Goal: Task Accomplishment & Management: Use online tool/utility

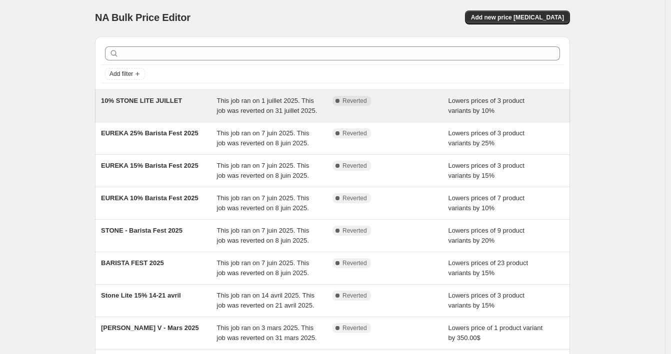
scroll to position [2, 0]
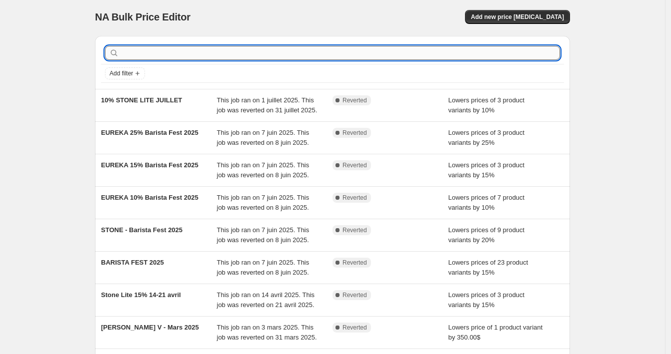
click at [200, 54] on input "text" at bounding box center [340, 53] width 439 height 14
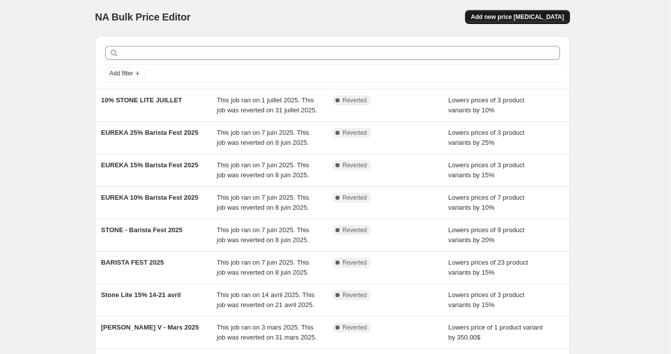
click at [494, 18] on span "Add new price [MEDICAL_DATA]" at bounding box center [517, 17] width 93 height 8
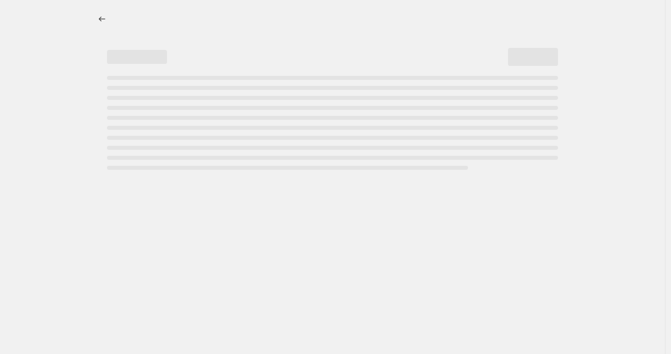
select select "percentage"
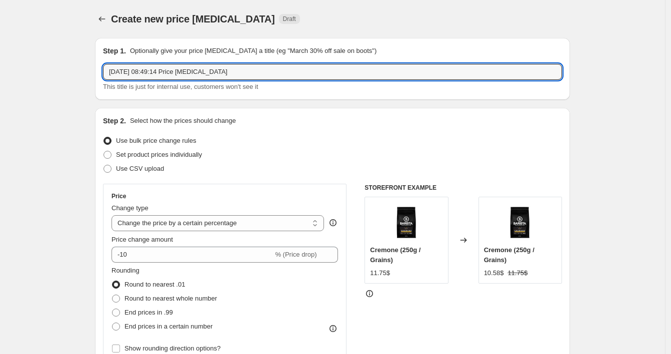
drag, startPoint x: 276, startPoint y: 72, endPoint x: 70, endPoint y: 62, distance: 206.6
click at [153, 70] on input "10% STONE SEPTEMBRE" at bounding box center [332, 72] width 459 height 16
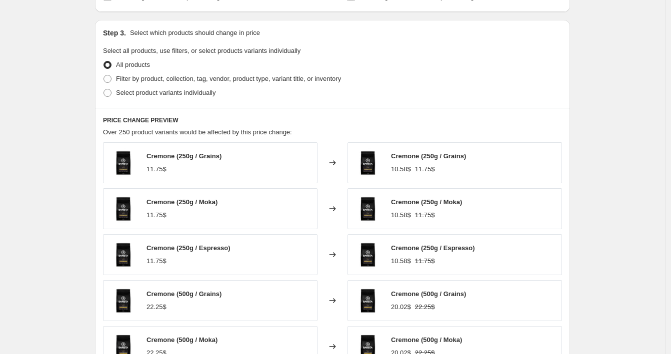
scroll to position [392, 0]
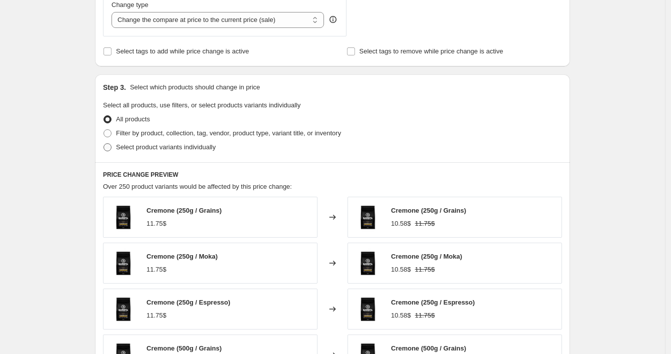
type input "10% STONE LITE SEPTEMBRE"
click at [121, 147] on span "Select product variants individually" at bounding box center [165, 146] width 99 height 7
click at [104, 144] on input "Select product variants individually" at bounding box center [103, 143] width 0 height 0
radio input "true"
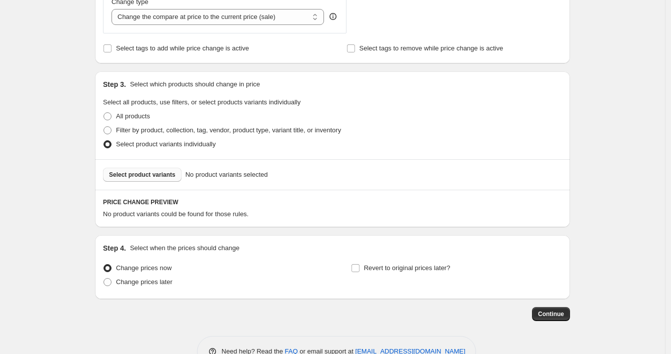
scroll to position [396, 0]
click at [168, 175] on span "Select product variants" at bounding box center [142, 174] width 66 height 8
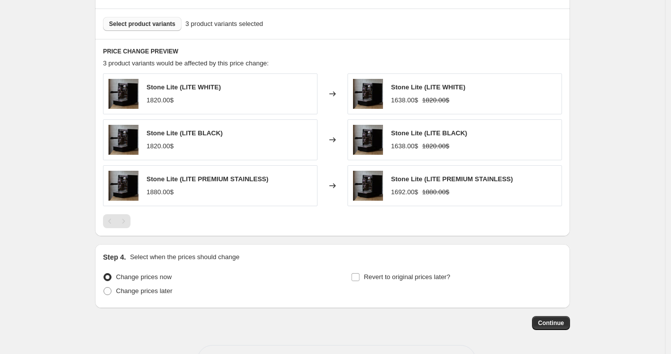
scroll to position [583, 0]
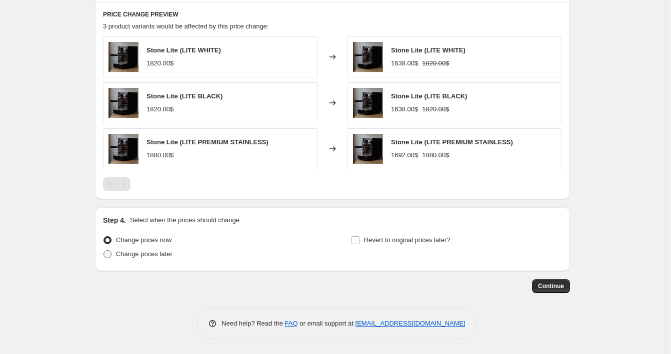
click at [161, 255] on span "Change prices later" at bounding box center [144, 253] width 56 height 7
click at [104, 251] on input "Change prices later" at bounding box center [103, 250] width 0 height 0
radio input "true"
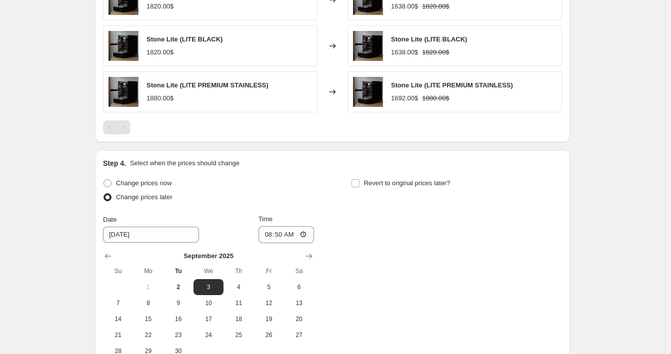
scroll to position [754, 0]
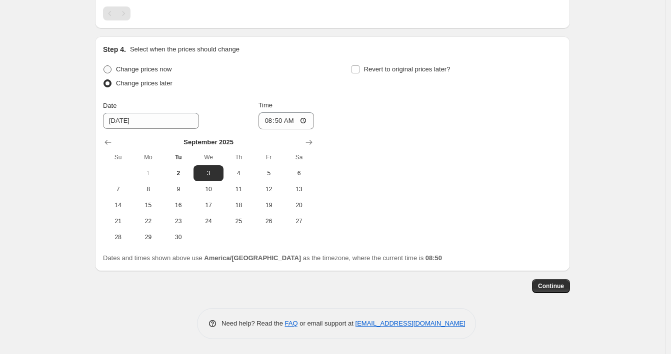
click at [111, 72] on span at bounding box center [107, 69] width 8 height 8
click at [104, 66] on input "Change prices now" at bounding box center [103, 65] width 0 height 0
radio input "true"
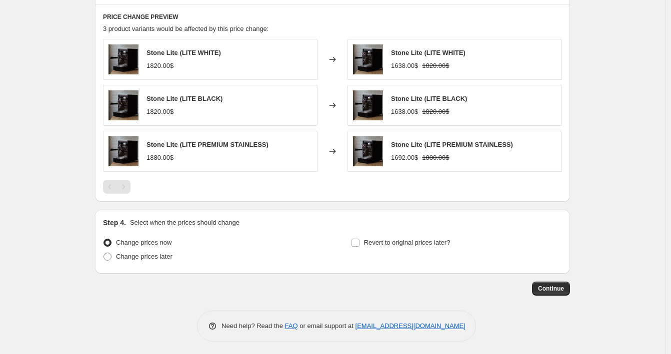
scroll to position [583, 0]
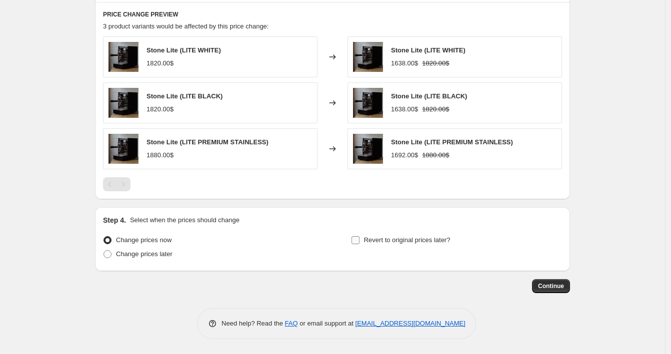
click at [411, 243] on span "Revert to original prices later?" at bounding box center [407, 239] width 86 height 7
click at [359, 243] on input "Revert to original prices later?" at bounding box center [355, 240] width 8 height 8
checkbox input "true"
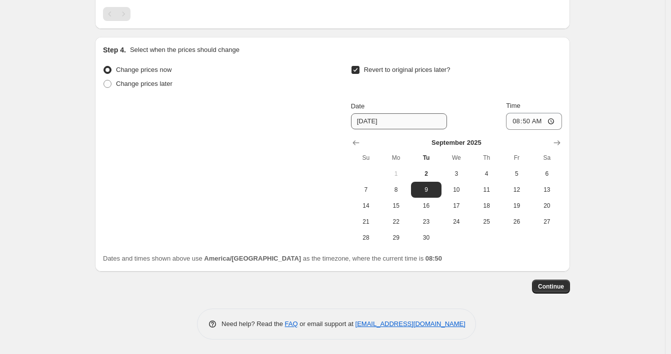
scroll to position [754, 0]
click at [557, 142] on icon "Show next month, October 2025" at bounding box center [557, 142] width 10 height 10
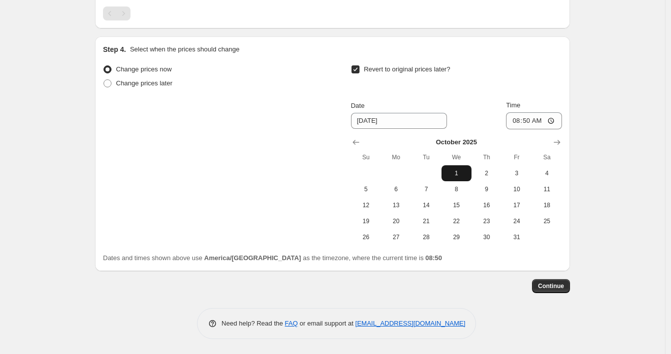
click at [454, 172] on span "1" at bounding box center [456, 173] width 22 height 8
click at [357, 141] on icon "Show previous month, September 2025" at bounding box center [356, 142] width 10 height 10
click at [437, 238] on span "30" at bounding box center [426, 237] width 22 height 8
click at [562, 143] on icon "Show next month, October 2025" at bounding box center [557, 142] width 10 height 10
click at [469, 178] on button "1" at bounding box center [456, 173] width 30 height 16
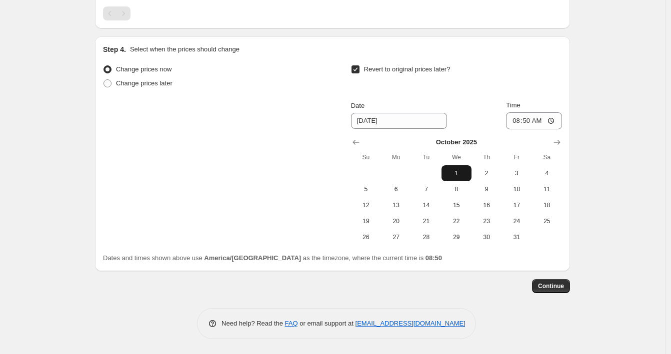
type input "[DATE]"
click at [541, 133] on div "[DATE] Su Mo Tu We Th Fr Sa 1 2 3 4 5 6 7 8 9 10 11 12 13 14 15 16 17 18 19 20 …" at bounding box center [452, 187] width 219 height 116
click at [541, 124] on input "08:50" at bounding box center [534, 120] width 56 height 17
click at [525, 121] on input "08:50" at bounding box center [534, 120] width 56 height 17
click at [527, 120] on input "08:50" at bounding box center [534, 120] width 56 height 17
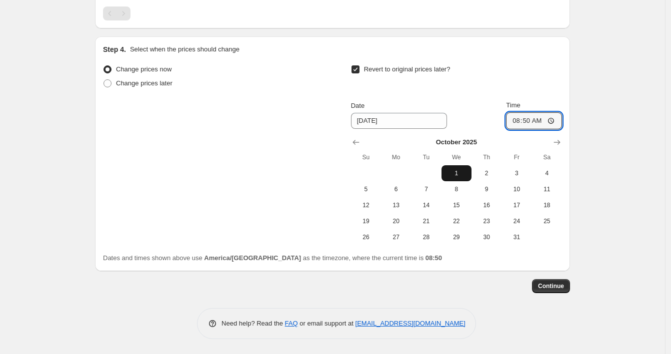
click at [465, 176] on span "1" at bounding box center [456, 173] width 22 height 8
click at [541, 119] on input "08:50" at bounding box center [534, 120] width 56 height 17
click at [528, 122] on input "08:50" at bounding box center [534, 120] width 56 height 17
type input "00:00"
click at [524, 70] on div "Revert to original prices later?" at bounding box center [456, 77] width 211 height 30
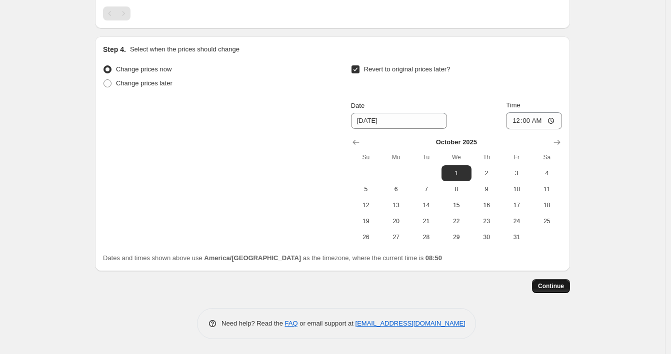
click at [544, 288] on span "Continue" at bounding box center [551, 286] width 26 height 8
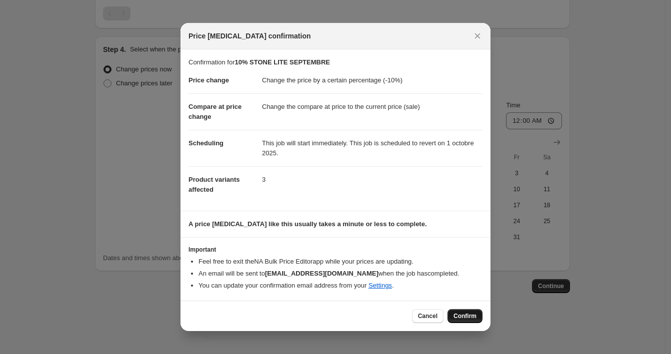
click at [469, 316] on span "Confirm" at bounding box center [464, 316] width 23 height 8
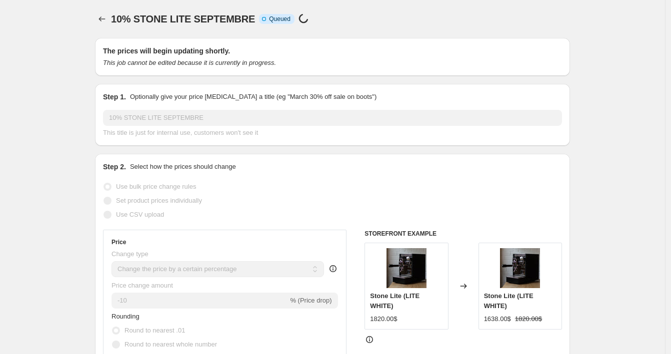
select select "percentage"
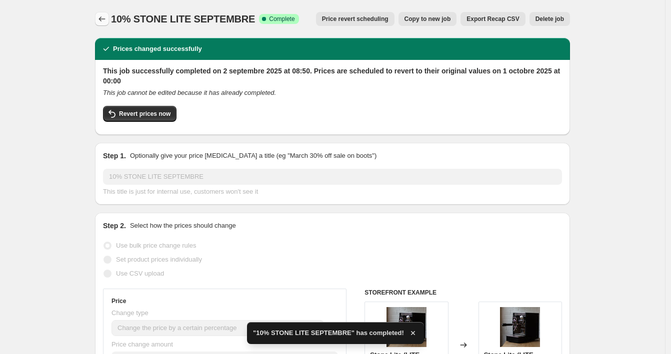
click at [103, 21] on icon "Price change jobs" at bounding box center [102, 19] width 10 height 10
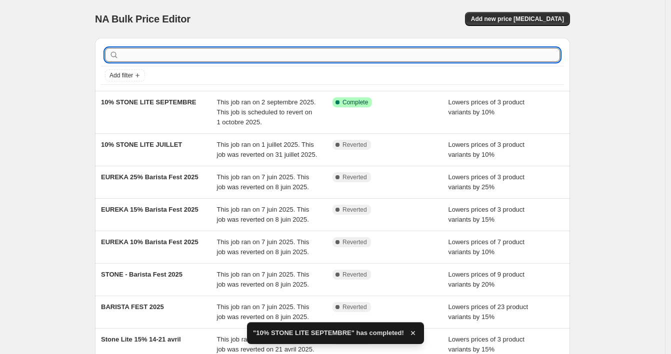
click at [238, 60] on input "text" at bounding box center [340, 55] width 439 height 14
click at [497, 23] on button "Add new price [MEDICAL_DATA]" at bounding box center [517, 19] width 105 height 14
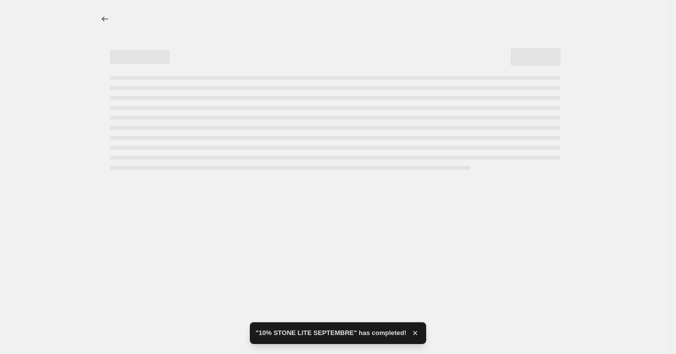
select select "percentage"
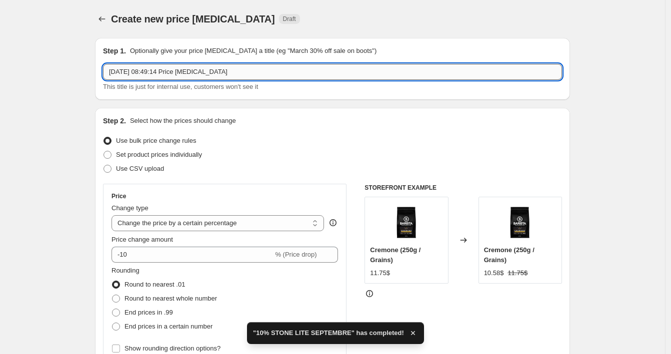
click at [155, 76] on input "[DATE] 08:49:14 Price [MEDICAL_DATA]" at bounding box center [332, 72] width 459 height 16
drag, startPoint x: 266, startPoint y: 68, endPoint x: 83, endPoint y: 72, distance: 183.0
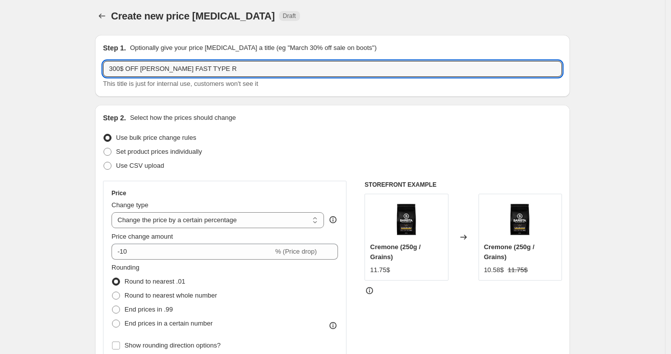
scroll to position [126, 0]
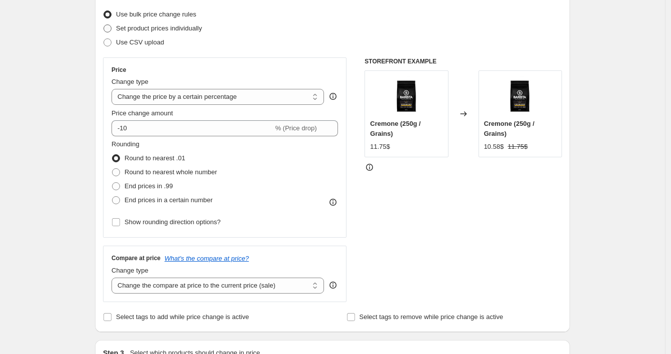
type input "300$ OFF [PERSON_NAME] FAST TYPE R"
click at [110, 30] on span at bounding box center [107, 28] width 8 height 8
click at [104, 25] on input "Set product prices individually" at bounding box center [103, 24] width 0 height 0
radio input "true"
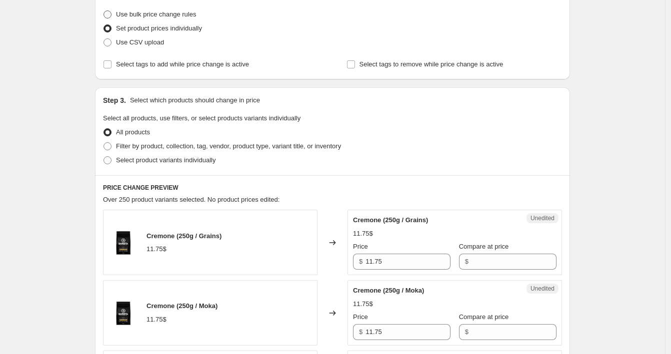
click at [112, 13] on span at bounding box center [107, 14] width 9 height 9
click at [104, 11] on input "Use bulk price change rules" at bounding box center [103, 10] width 0 height 0
radio input "true"
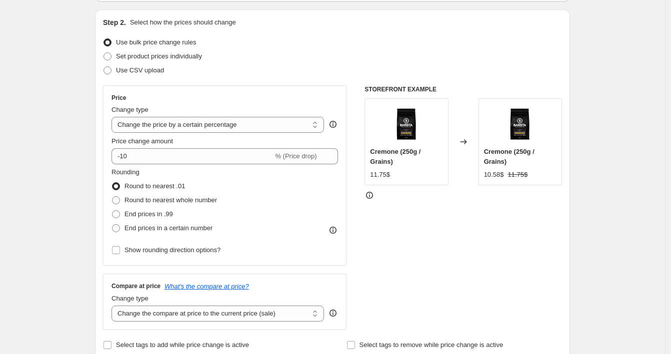
scroll to position [51, 0]
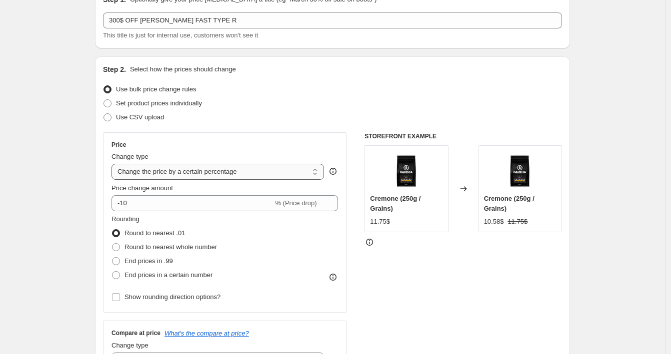
click at [256, 171] on select "Change the price to a certain amount Change the price by a certain amount Chang…" at bounding box center [217, 172] width 212 height 16
select select "by"
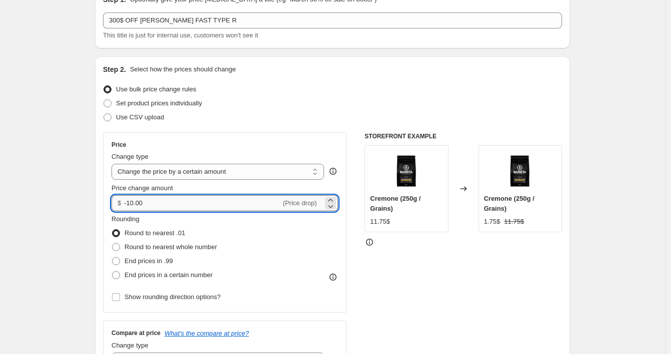
click at [233, 203] on input "-10.00" at bounding box center [202, 203] width 156 height 16
type input "-1"
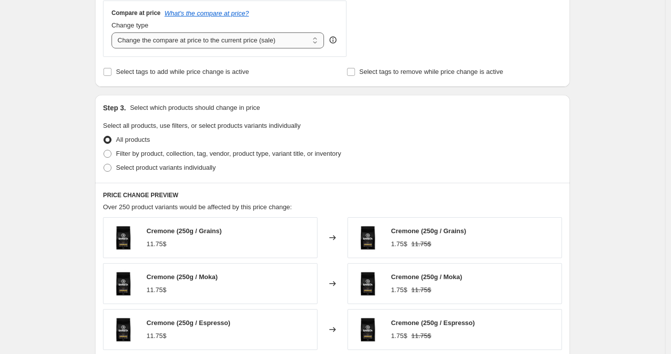
scroll to position [451, 0]
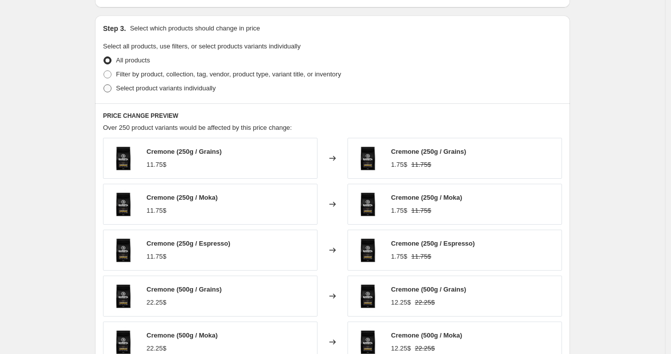
type input "-300.00"
click at [111, 86] on span at bounding box center [107, 88] width 8 height 8
click at [104, 85] on input "Select product variants individually" at bounding box center [103, 84] width 0 height 0
radio input "true"
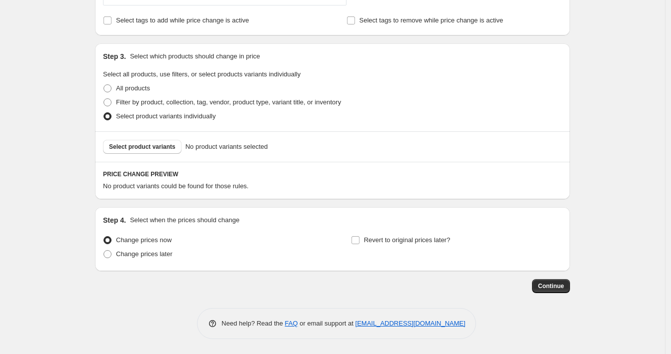
scroll to position [423, 0]
click at [152, 148] on span "Select product variants" at bounding box center [142, 147] width 66 height 8
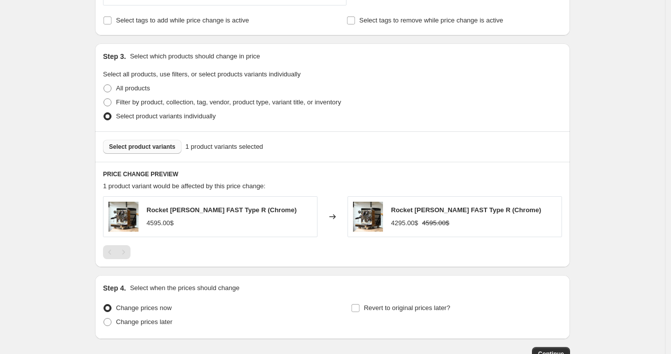
scroll to position [491, 0]
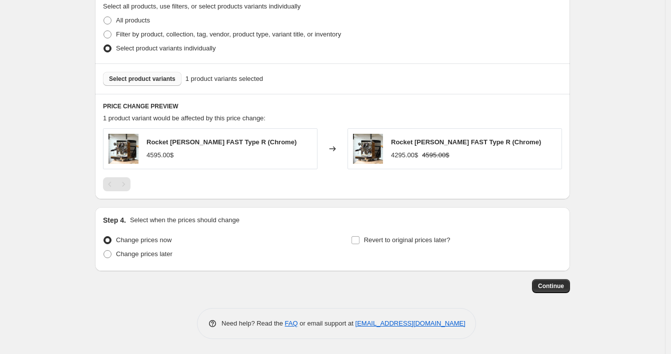
click at [352, 240] on div "Change prices now Change prices later Revert to original prices later?" at bounding box center [332, 248] width 459 height 30
click at [369, 238] on span "Revert to original prices later?" at bounding box center [407, 239] width 86 height 7
click at [359, 238] on input "Revert to original prices later?" at bounding box center [355, 240] width 8 height 8
checkbox input "true"
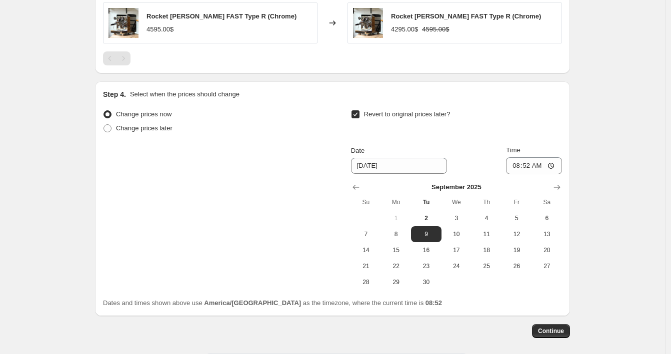
scroll to position [662, 0]
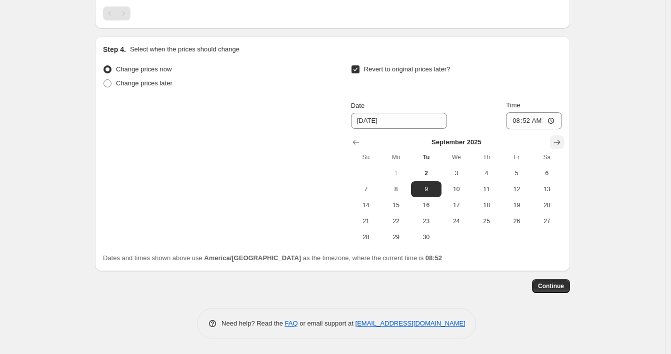
click at [560, 141] on icon "Show next month, October 2025" at bounding box center [557, 142] width 6 height 5
click at [458, 172] on span "1" at bounding box center [456, 173] width 22 height 8
type input "[DATE]"
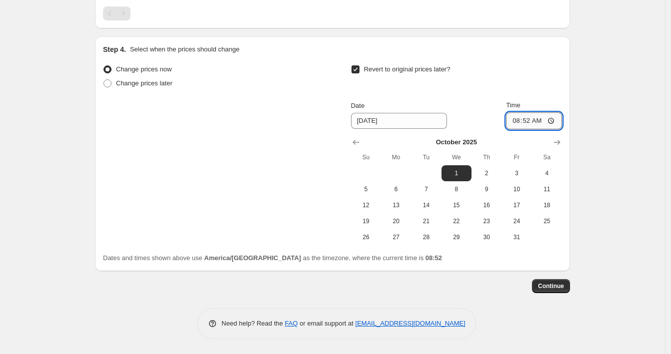
click at [546, 123] on input "08:52" at bounding box center [534, 120] width 56 height 17
click at [526, 121] on input "09:52" at bounding box center [534, 120] width 56 height 17
type input "00:00"
click at [558, 285] on span "Continue" at bounding box center [551, 286] width 26 height 8
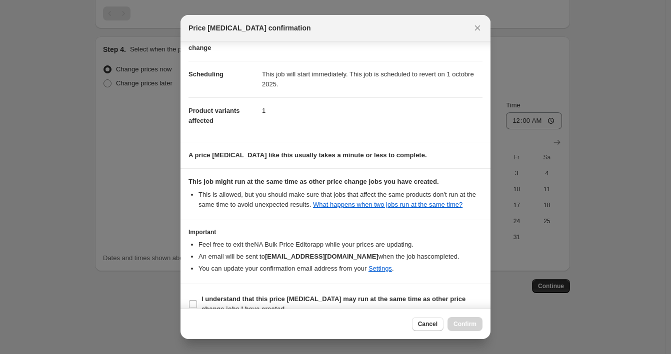
scroll to position [86, 0]
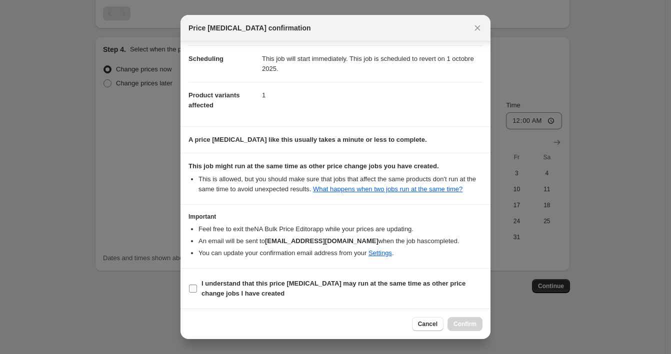
click at [336, 286] on b "I understand that this price [MEDICAL_DATA] may run at the same time as other p…" at bounding box center [333, 288] width 264 height 17
click at [197, 286] on input "I understand that this price [MEDICAL_DATA] may run at the same time as other p…" at bounding box center [193, 289] width 8 height 8
checkbox input "true"
click at [457, 325] on span "Confirm" at bounding box center [464, 324] width 23 height 8
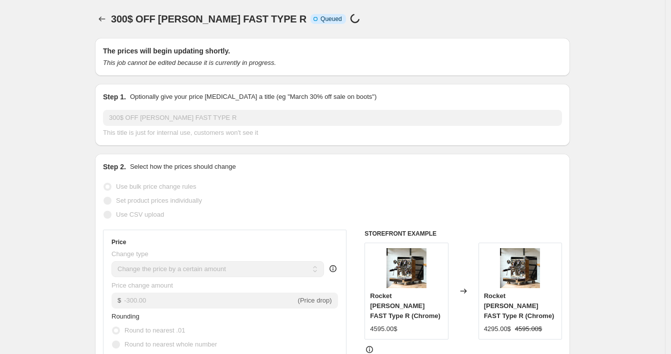
select select "by"
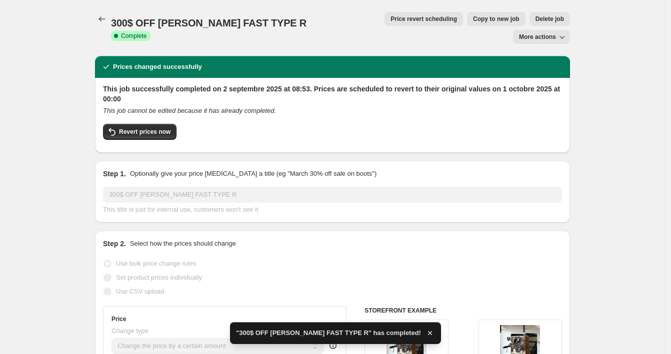
click at [103, 20] on icon "Price change jobs" at bounding box center [102, 19] width 10 height 10
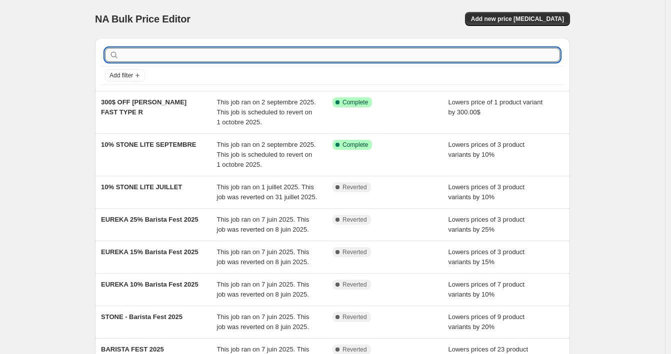
click at [267, 53] on input "text" at bounding box center [340, 55] width 439 height 14
type input "tas"
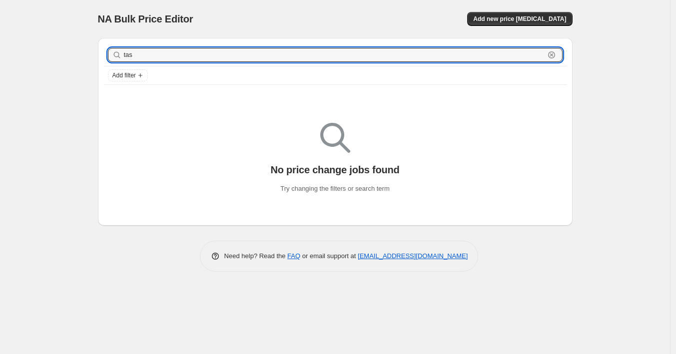
drag, startPoint x: 126, startPoint y: 49, endPoint x: 76, endPoint y: 45, distance: 50.1
click at [76, 45] on div "NA Bulk Price Editor. This page is ready NA Bulk Price Editor Add new price [ME…" at bounding box center [335, 177] width 670 height 354
